Goal: Transaction & Acquisition: Book appointment/travel/reservation

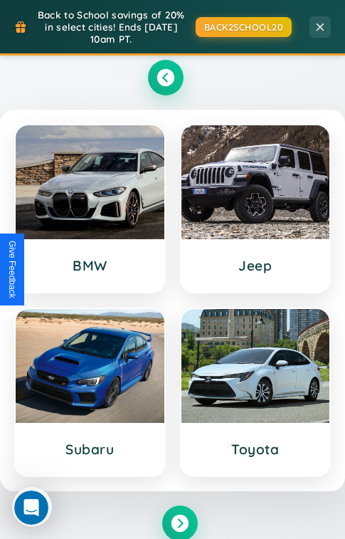
scroll to position [862, 0]
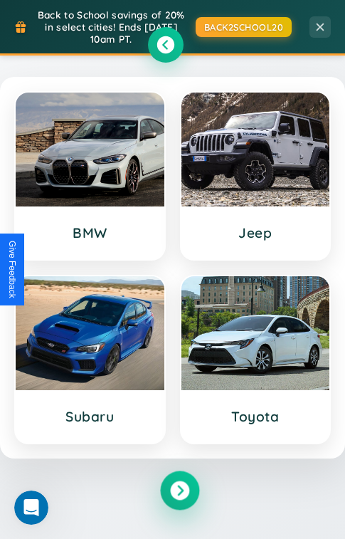
click at [179, 492] on icon at bounding box center [179, 490] width 19 height 19
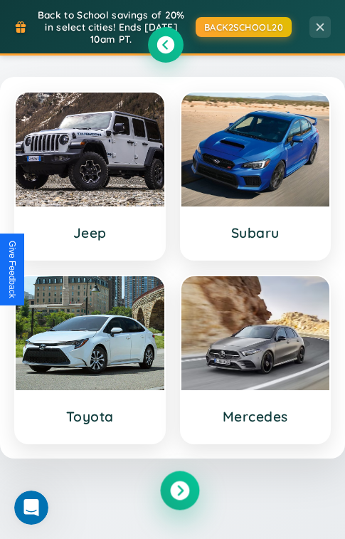
click at [179, 492] on icon at bounding box center [179, 490] width 19 height 19
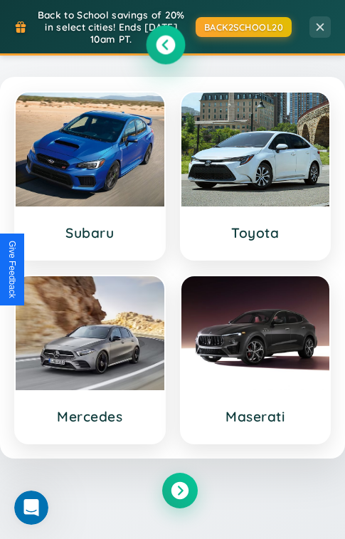
click at [165, 46] on icon at bounding box center [165, 44] width 19 height 19
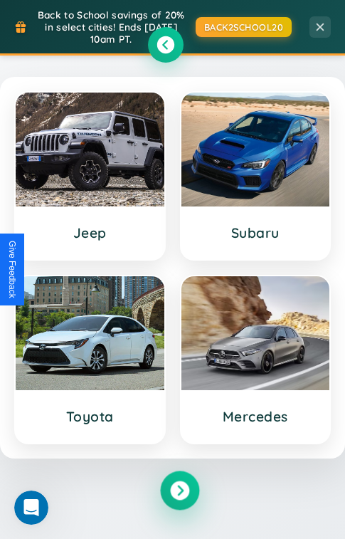
click at [179, 492] on icon at bounding box center [179, 490] width 19 height 19
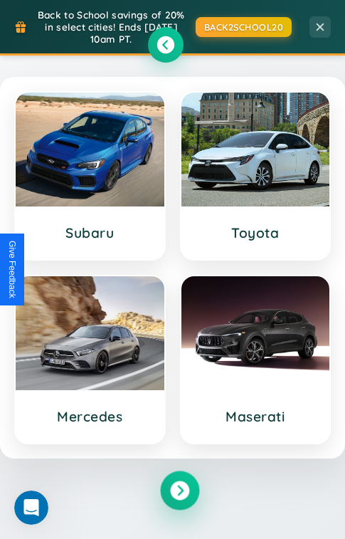
click at [179, 492] on icon at bounding box center [179, 490] width 19 height 19
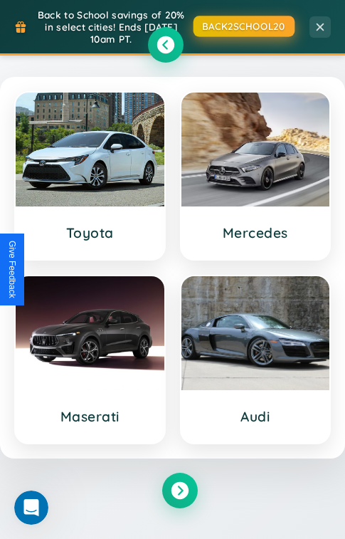
click at [243, 26] on button "BACK2SCHOOL20" at bounding box center [243, 26] width 101 height 21
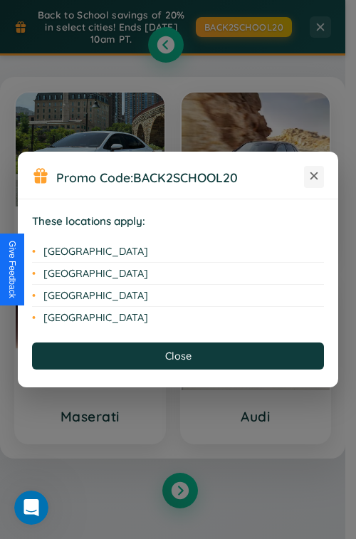
click at [314, 177] on icon at bounding box center [314, 176] width 8 height 8
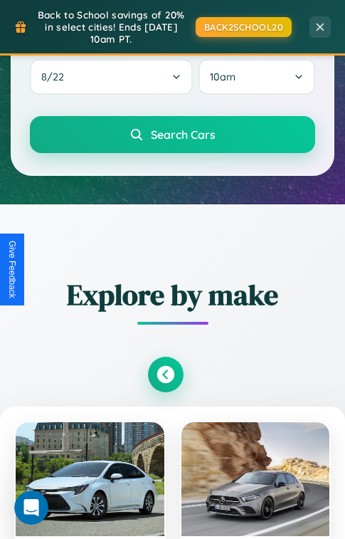
scroll to position [0, 0]
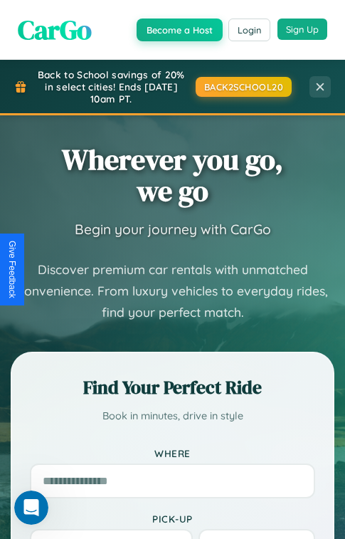
click at [302, 28] on button "Sign Up" at bounding box center [303, 29] width 50 height 21
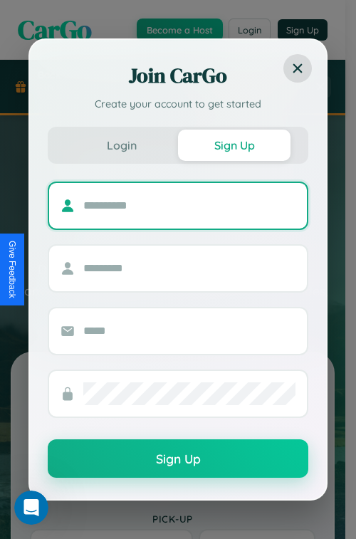
click at [189, 205] on input "text" at bounding box center [189, 205] width 212 height 23
type input "*******"
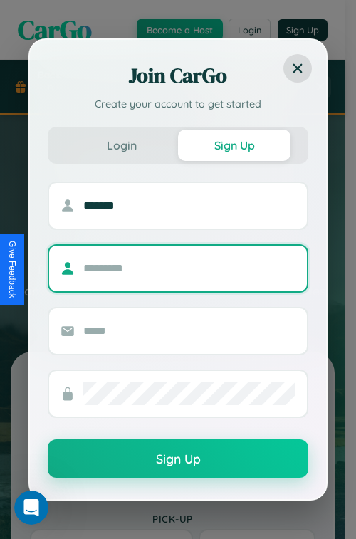
click at [189, 268] on input "text" at bounding box center [189, 268] width 212 height 23
type input "********"
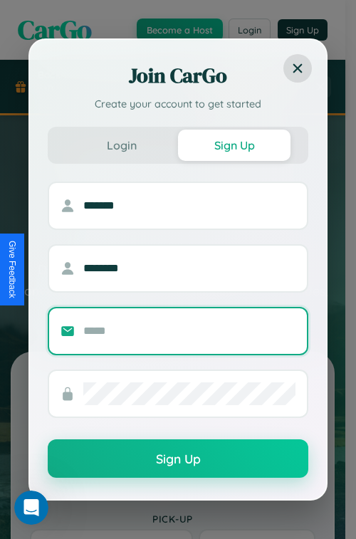
click at [189, 330] on input "text" at bounding box center [189, 331] width 212 height 23
type input "**********"
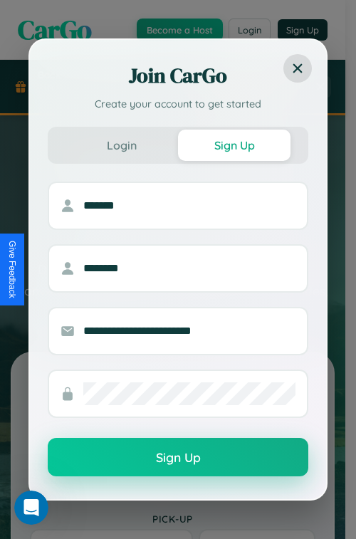
click at [178, 458] on button "Sign Up" at bounding box center [178, 457] width 261 height 38
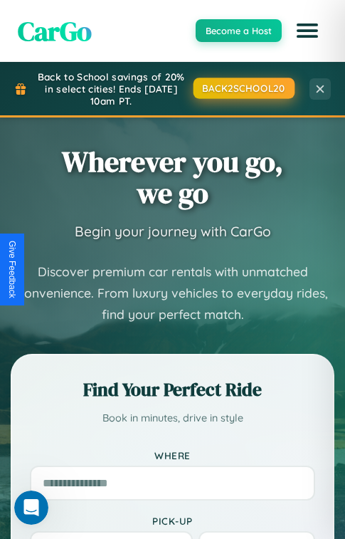
click at [243, 88] on button "BACK2SCHOOL20" at bounding box center [243, 88] width 101 height 21
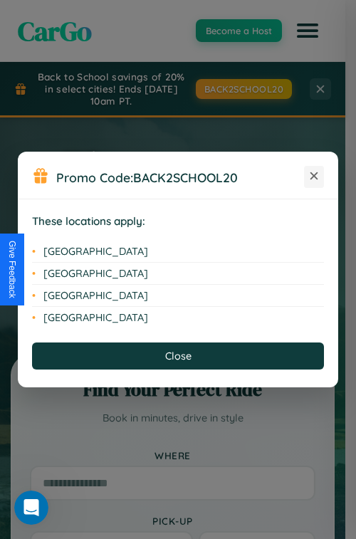
click at [314, 177] on icon at bounding box center [314, 176] width 8 height 8
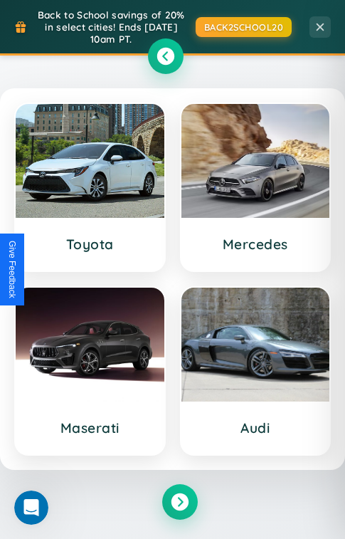
scroll to position [864, 0]
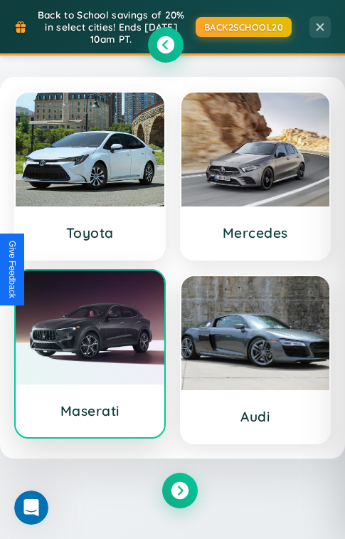
click at [90, 357] on div at bounding box center [90, 328] width 149 height 114
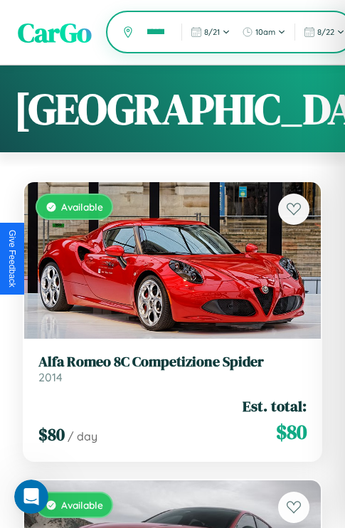
scroll to position [0, 7]
type input "******"
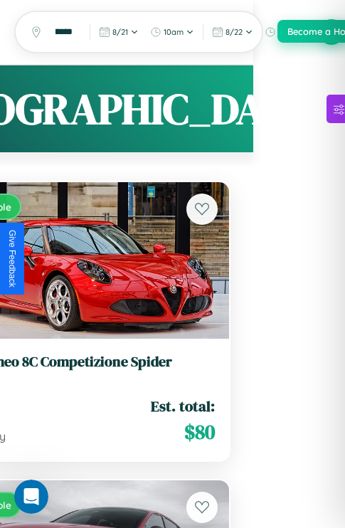
scroll to position [0, 0]
click at [332, 32] on button "Become a Host" at bounding box center [321, 31] width 86 height 23
